Goal: Find specific page/section: Find specific page/section

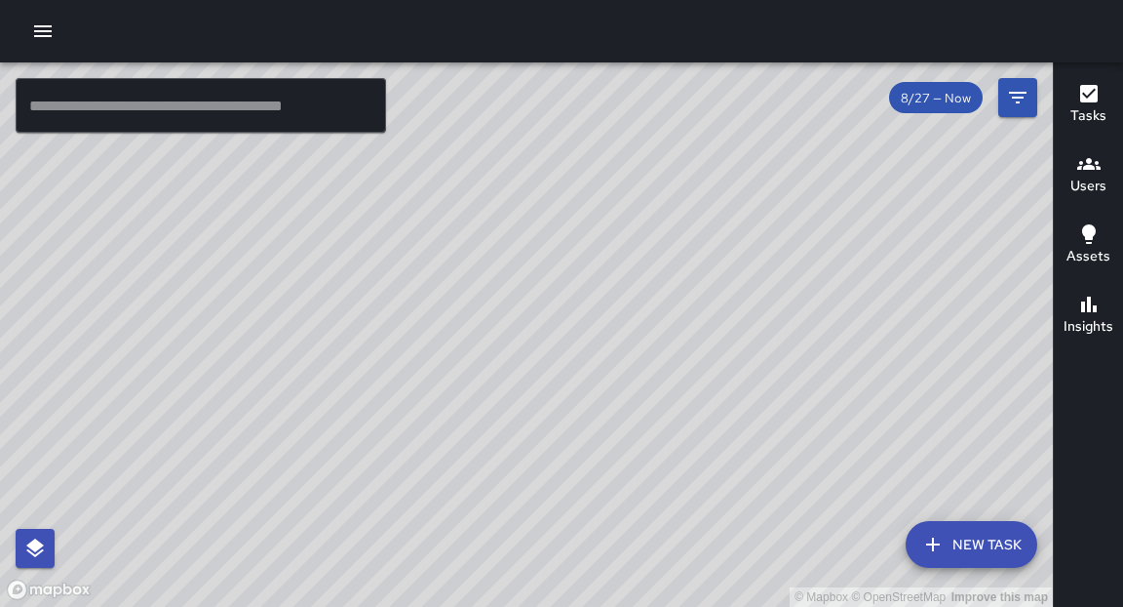
drag, startPoint x: 734, startPoint y: 488, endPoint x: 730, endPoint y: 372, distance: 116.1
click at [730, 372] on div "© Mapbox © OpenStreetMap Improve this map" at bounding box center [526, 334] width 1053 height 544
drag, startPoint x: 719, startPoint y: 425, endPoint x: 767, endPoint y: 340, distance: 97.9
click at [767, 340] on div "© Mapbox © OpenStreetMap Improve this map" at bounding box center [526, 334] width 1053 height 544
drag, startPoint x: 693, startPoint y: 462, endPoint x: 683, endPoint y: 491, distance: 30.2
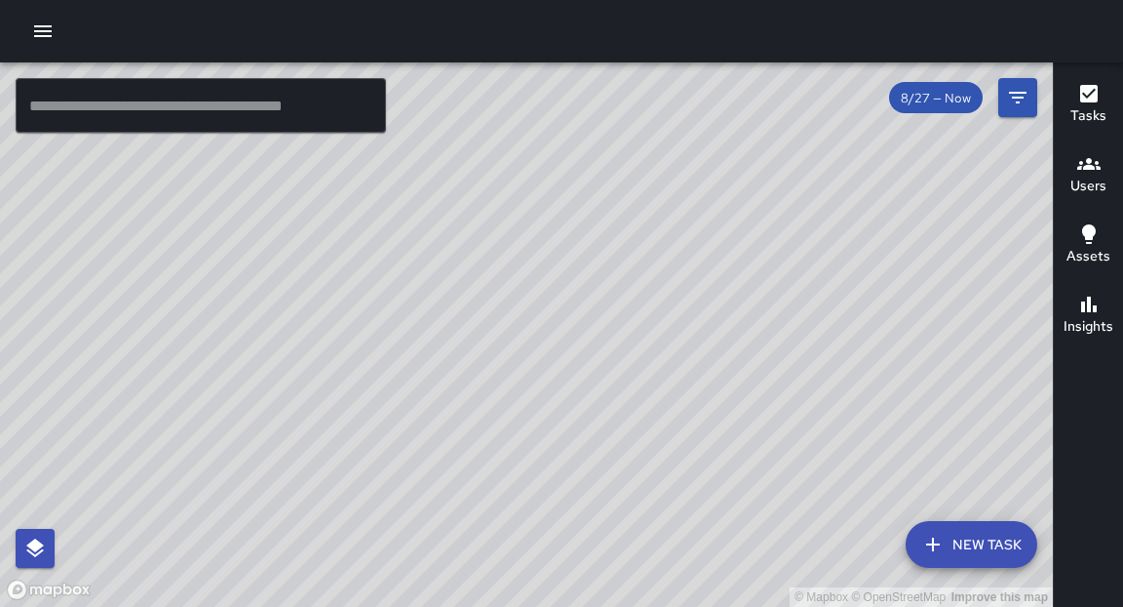
click at [687, 502] on div "© Mapbox © OpenStreetMap Improve this map" at bounding box center [526, 334] width 1053 height 544
drag, startPoint x: 831, startPoint y: 151, endPoint x: 728, endPoint y: 336, distance: 211.7
click at [737, 338] on div "© Mapbox © OpenStreetMap Improve this map" at bounding box center [526, 334] width 1053 height 544
drag, startPoint x: 726, startPoint y: 406, endPoint x: 738, endPoint y: 375, distance: 32.4
click at [738, 375] on div "© Mapbox © OpenStreetMap Improve this map" at bounding box center [526, 334] width 1053 height 544
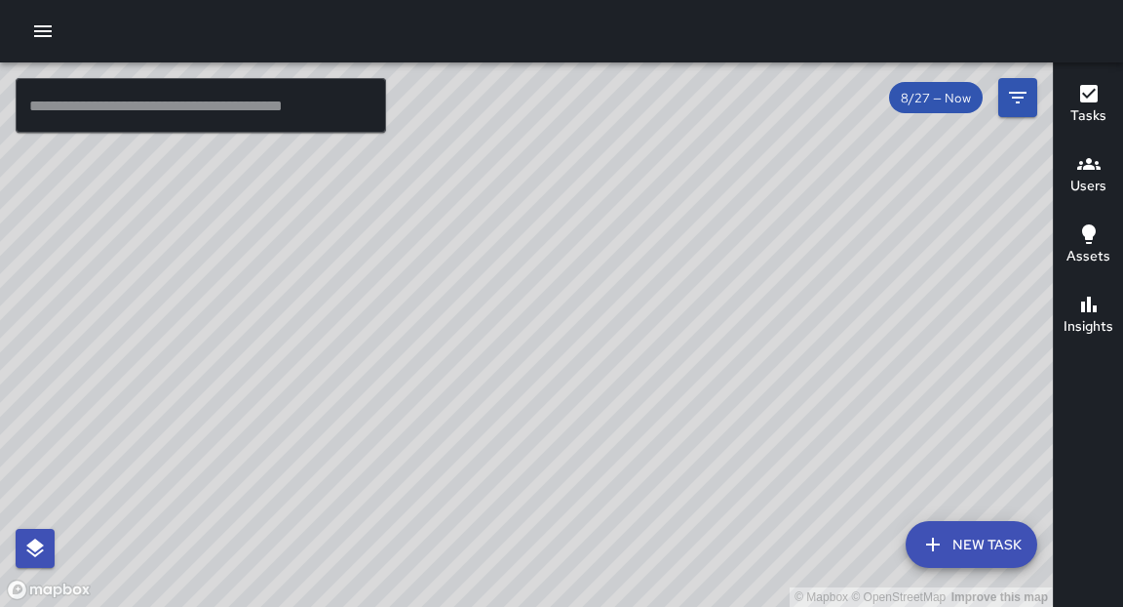
drag, startPoint x: 742, startPoint y: 477, endPoint x: 761, endPoint y: 387, distance: 91.6
click at [761, 387] on div "© Mapbox © OpenStreetMap Improve this map" at bounding box center [526, 334] width 1053 height 544
drag, startPoint x: 734, startPoint y: 311, endPoint x: 711, endPoint y: 357, distance: 51.5
click at [711, 358] on div "© Mapbox © OpenStreetMap Improve this map" at bounding box center [526, 334] width 1053 height 544
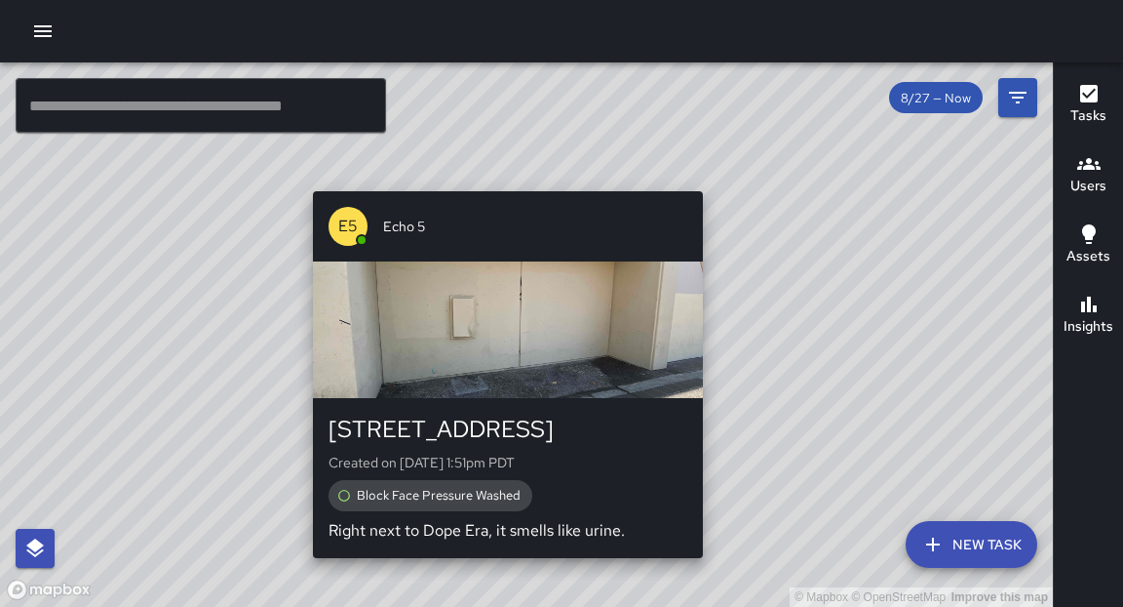
click at [714, 179] on div "© Mapbox © OpenStreetMap Improve this map E5 Echo 5 1739 Broadway Created on [D…" at bounding box center [526, 334] width 1053 height 544
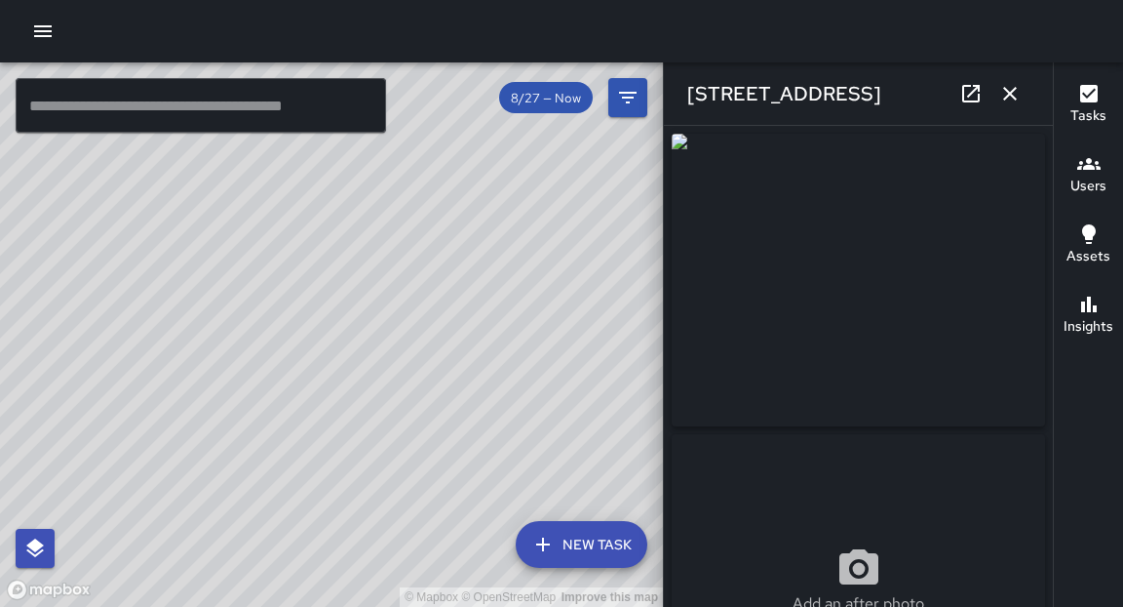
click at [1009, 99] on icon "button" at bounding box center [1010, 93] width 23 height 23
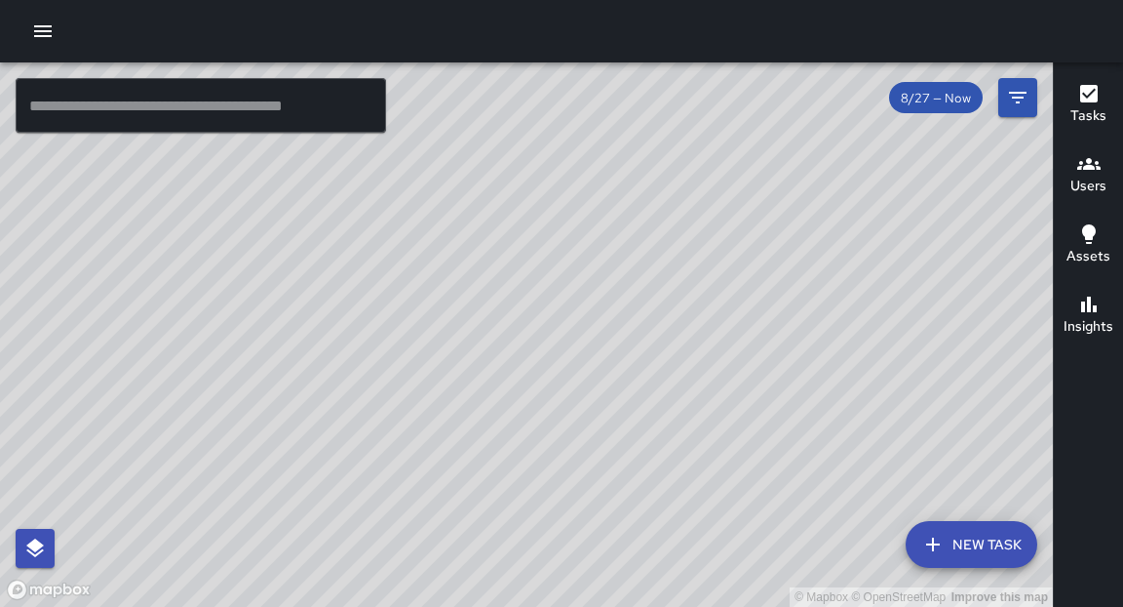
drag, startPoint x: 587, startPoint y: 436, endPoint x: 639, endPoint y: 400, distance: 63.0
click at [639, 400] on div "© Mapbox © OpenStreetMap Improve this map" at bounding box center [526, 334] width 1053 height 544
drag, startPoint x: 688, startPoint y: 419, endPoint x: 709, endPoint y: 342, distance: 79.7
click at [709, 338] on div "© Mapbox © OpenStreetMap Improve this map" at bounding box center [526, 334] width 1053 height 544
drag, startPoint x: 628, startPoint y: 473, endPoint x: 652, endPoint y: 195, distance: 279.0
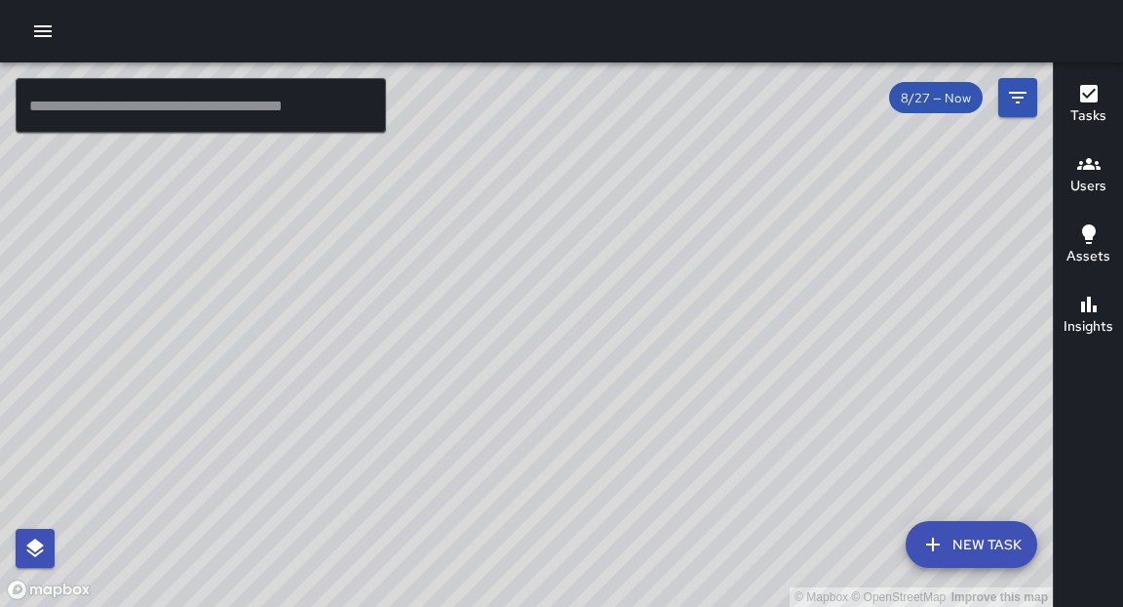
click at [654, 196] on div "© Mapbox © OpenStreetMap Improve this map" at bounding box center [526, 334] width 1053 height 544
drag, startPoint x: 356, startPoint y: 478, endPoint x: 359, endPoint y: 429, distance: 48.8
click at [376, 501] on div "© Mapbox © OpenStreetMap Improve this map" at bounding box center [526, 334] width 1053 height 544
drag, startPoint x: 635, startPoint y: 250, endPoint x: 588, endPoint y: 377, distance: 136.1
click at [593, 378] on div "© Mapbox © OpenStreetMap Improve this map" at bounding box center [526, 334] width 1053 height 544
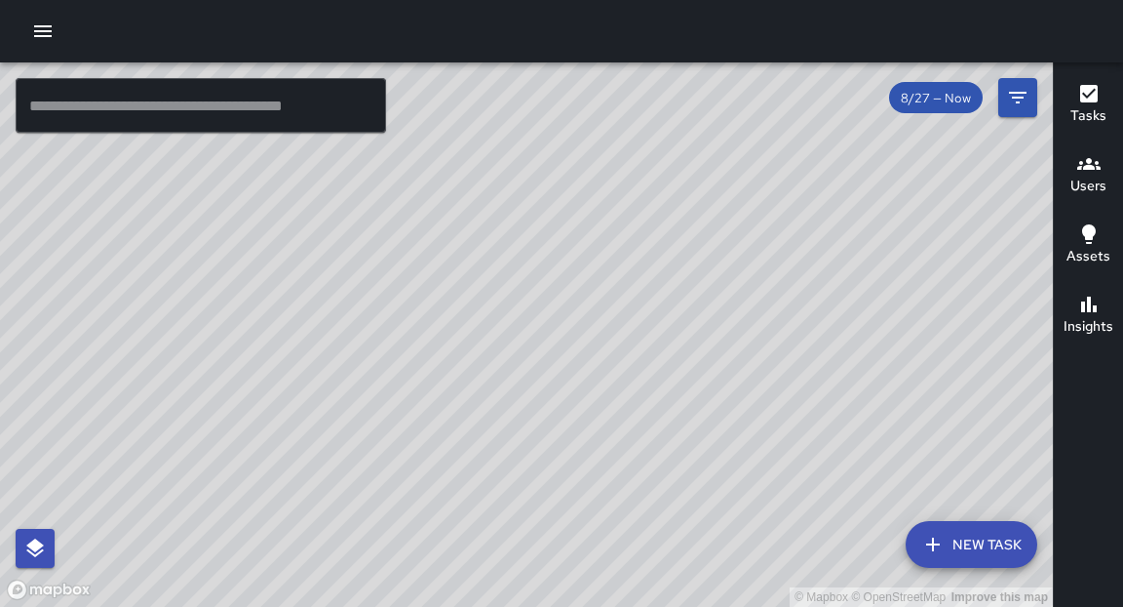
click at [218, 115] on input "text" at bounding box center [201, 105] width 371 height 55
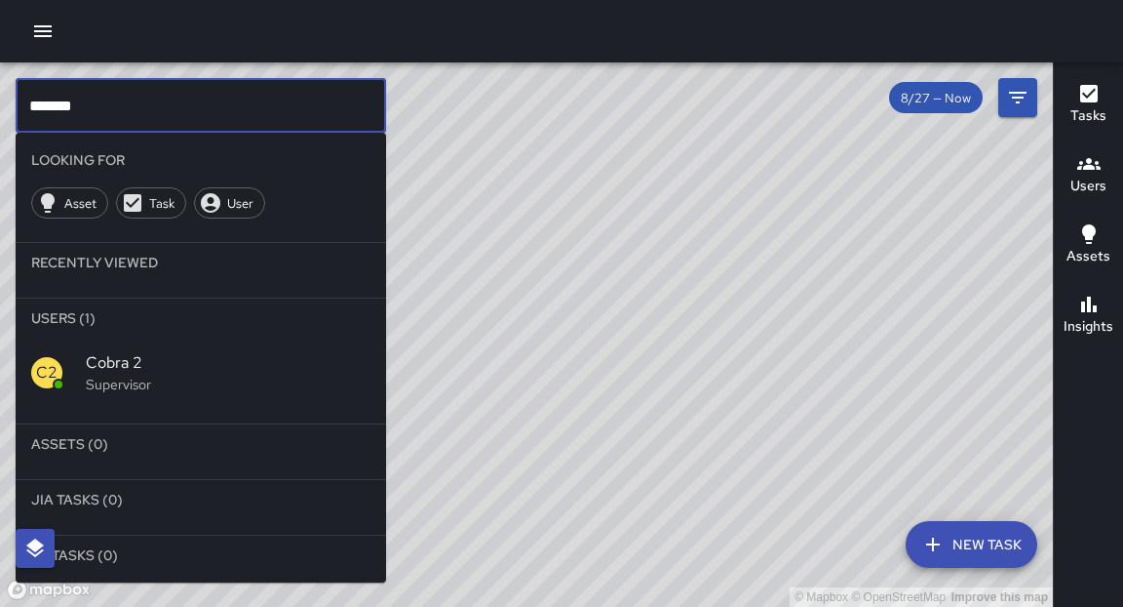
type input "*******"
click at [72, 368] on div "C2" at bounding box center [58, 372] width 55 height 31
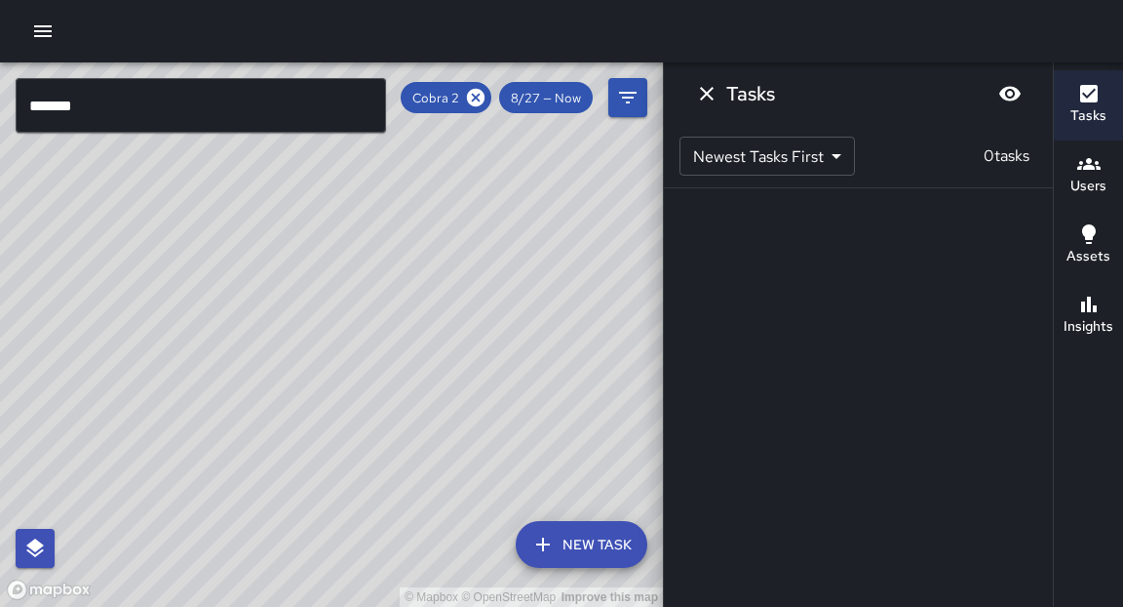
drag, startPoint x: 476, startPoint y: 356, endPoint x: 361, endPoint y: 434, distance: 139.0
click at [361, 434] on div "© Mapbox © OpenStreetMap Improve this map" at bounding box center [331, 334] width 663 height 544
click at [696, 99] on icon "Dismiss" at bounding box center [706, 93] width 23 height 23
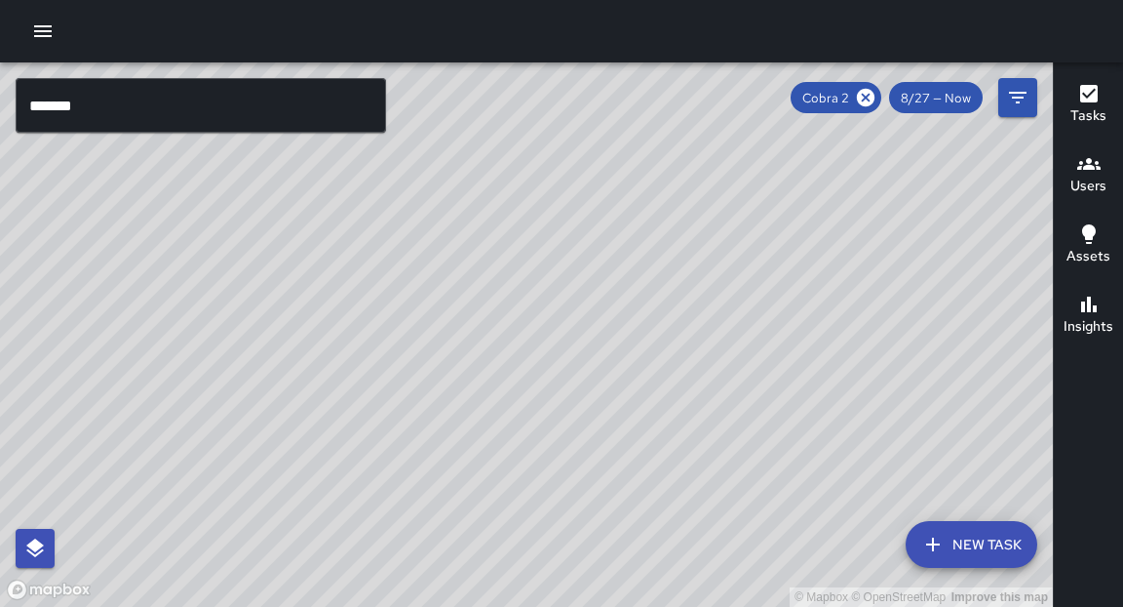
drag, startPoint x: 782, startPoint y: 276, endPoint x: 726, endPoint y: 374, distance: 113.1
click at [726, 374] on div "© Mapbox © OpenStreetMap Improve this map" at bounding box center [526, 334] width 1053 height 544
drag, startPoint x: 580, startPoint y: 513, endPoint x: 605, endPoint y: 452, distance: 65.2
click at [605, 452] on div "© Mapbox © OpenStreetMap Improve this map" at bounding box center [526, 334] width 1053 height 544
click at [858, 104] on icon at bounding box center [865, 97] width 21 height 21
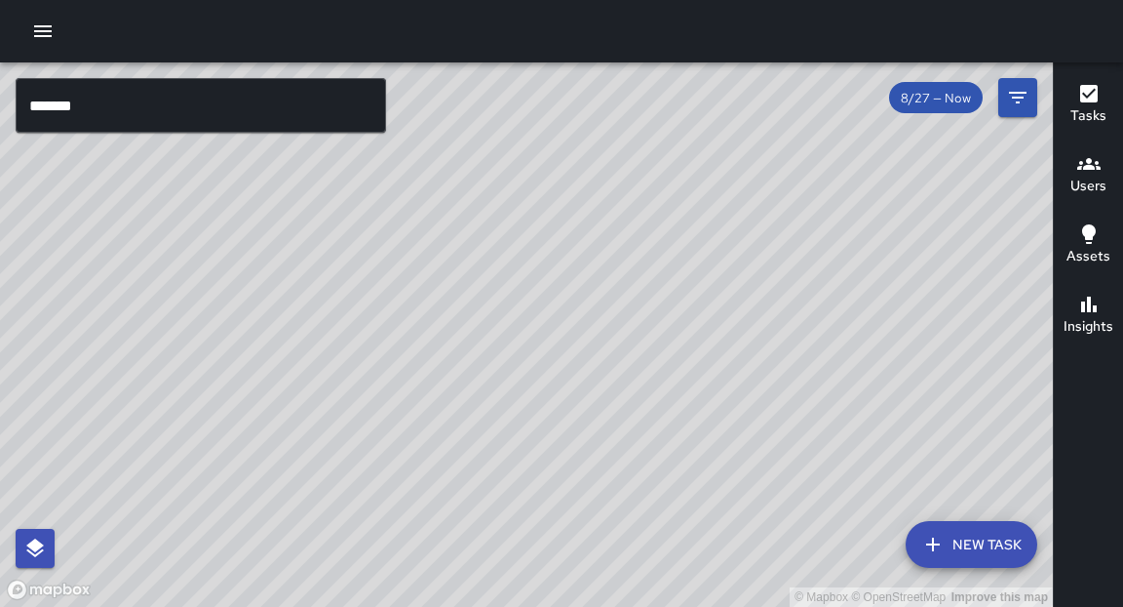
click at [334, 106] on input "*******" at bounding box center [201, 105] width 371 height 55
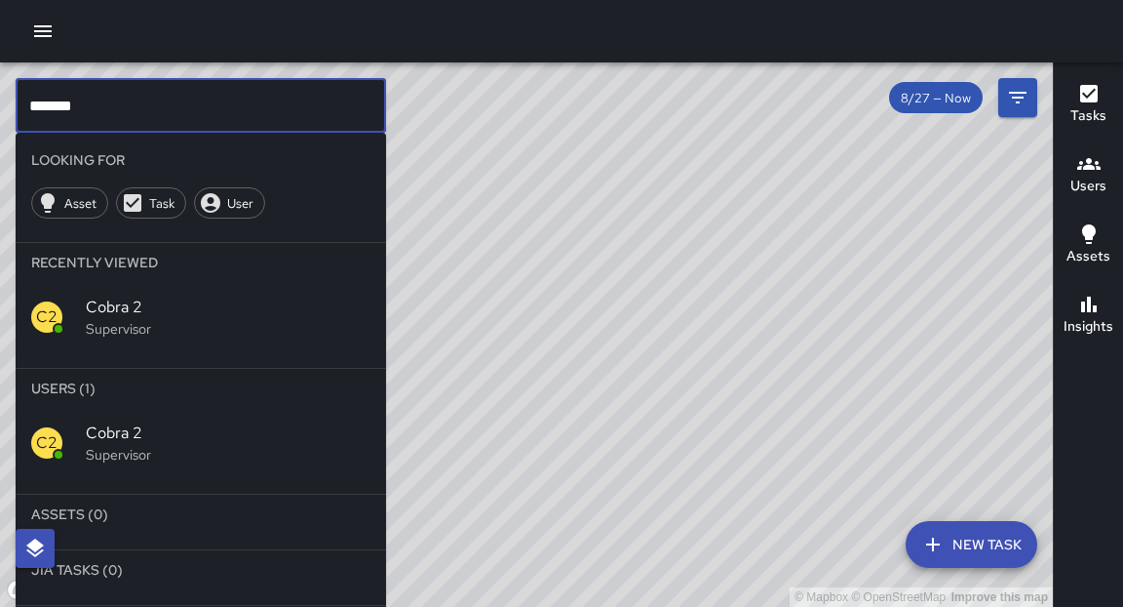
click at [334, 106] on input "*******" at bounding box center [201, 105] width 371 height 55
